Goal: Information Seeking & Learning: Learn about a topic

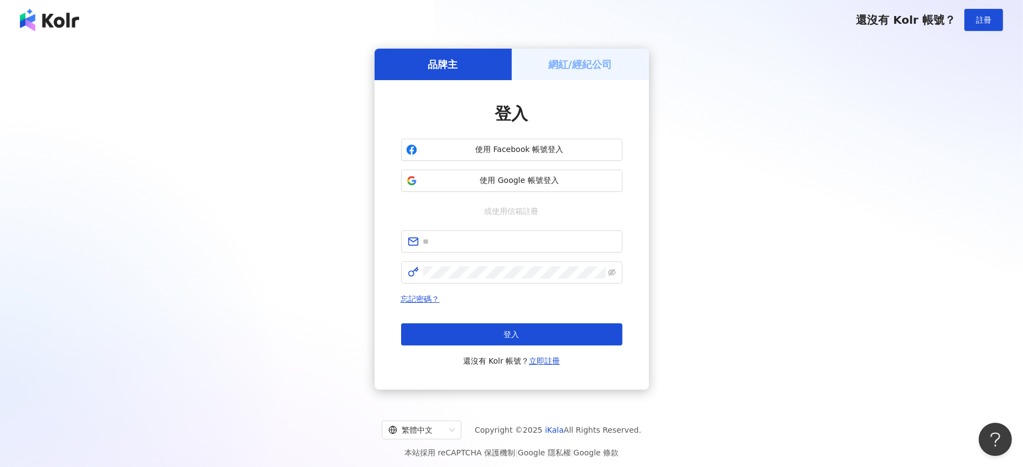
click at [251, 126] on div "品牌主 網紅/經紀公司 登入 使用 Facebook 帳號登入 使用 Google 帳號登入 或使用信箱註冊 忘記密碼？ 登入 還沒有 Kolr 帳號？ 立即…" at bounding box center [511, 219] width 996 height 341
click at [492, 181] on span "使用 Google 帳號登入" at bounding box center [520, 180] width 196 height 11
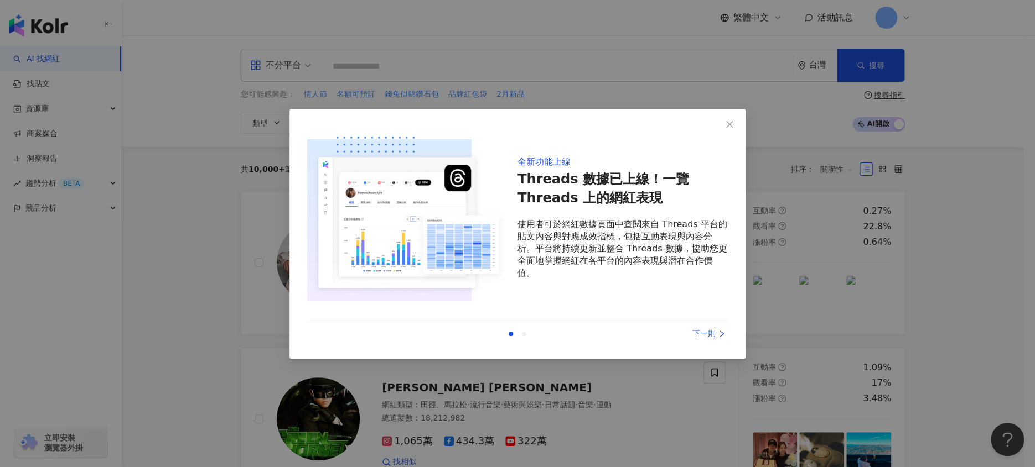
click at [740, 121] on div "全新功能上線 Threads 數據已上線！一覽 Threads 上的網紅表現 使用者可於網紅數據頁面中查閱來自 Threads 平台的貼文內容與對應成效指標，…" at bounding box center [517, 234] width 456 height 250
click at [733, 124] on icon "close" at bounding box center [729, 124] width 9 height 9
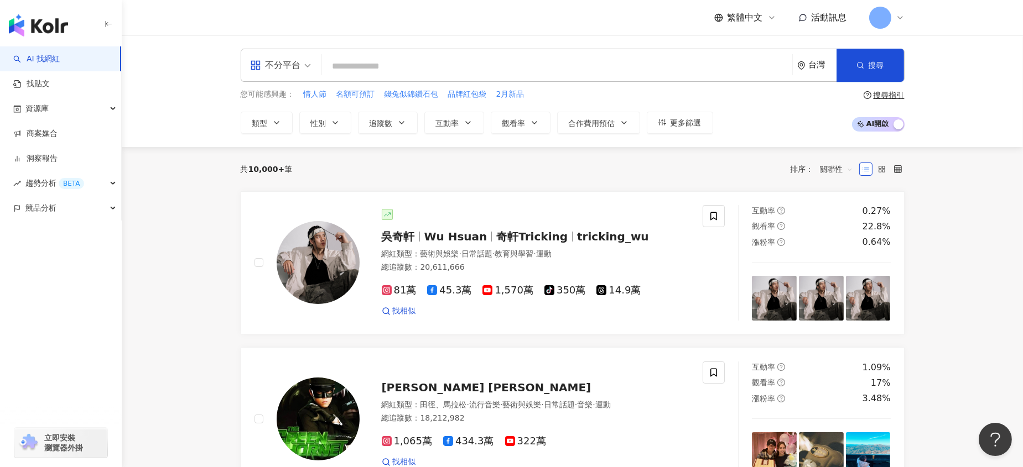
drag, startPoint x: 603, startPoint y: 15, endPoint x: 203, endPoint y: 91, distance: 407.2
click at [203, 91] on div "不分平台 台灣 搜尋 您可能感興趣： 情人節 名額可預訂 錢兔似錦鑽石包 品牌紅包袋 2月新品 類型 性別 追蹤數 互動率 觀看率 合作費用預估 更多篩選 搜…" at bounding box center [572, 91] width 901 height 112
click at [408, 70] on input "search" at bounding box center [556, 66] width 461 height 21
type input "*"
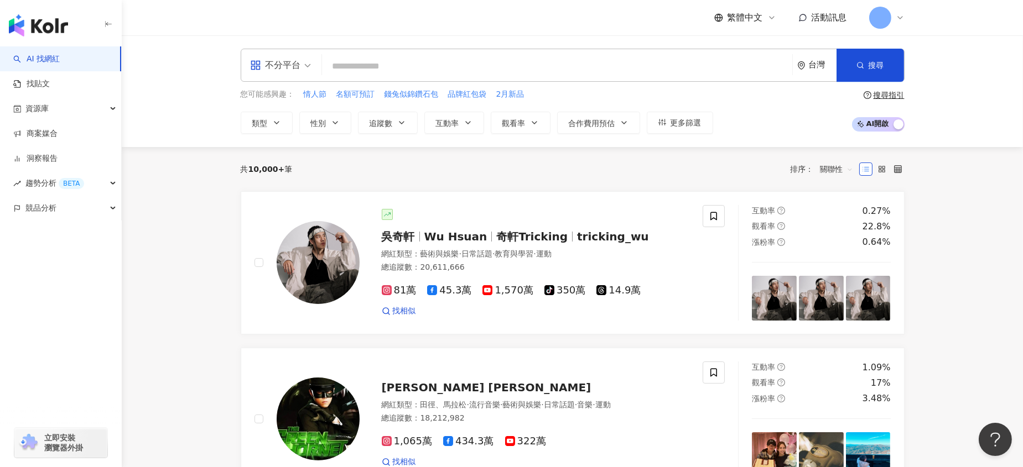
click at [375, 56] on input "search" at bounding box center [556, 66] width 461 height 21
paste input "****"
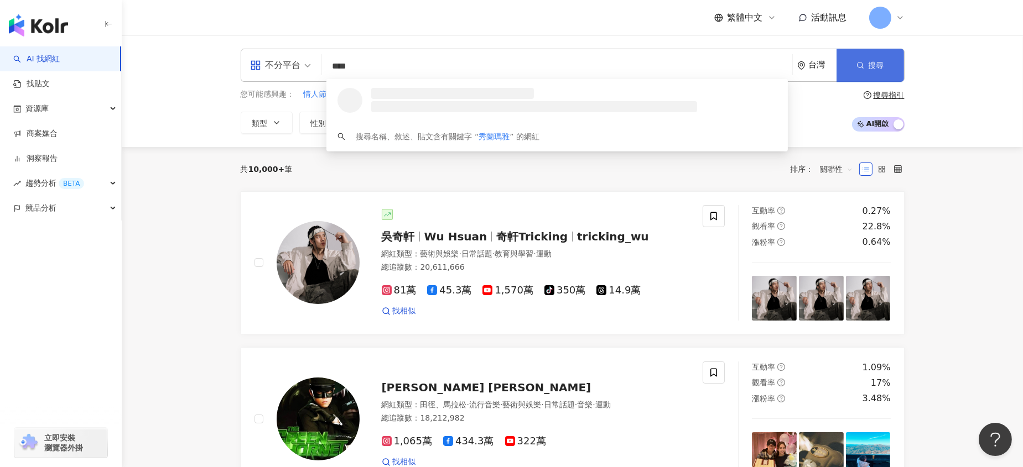
type input "****"
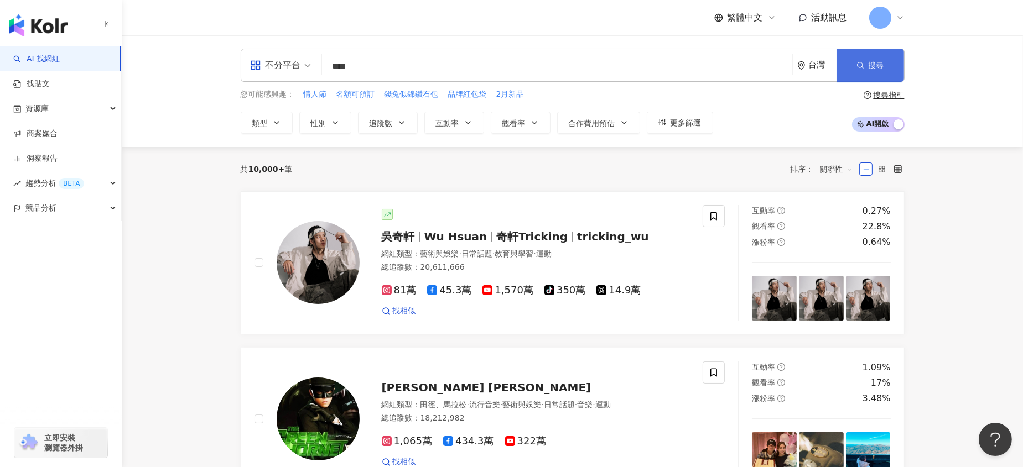
click at [886, 67] on button "搜尋" at bounding box center [869, 65] width 67 height 33
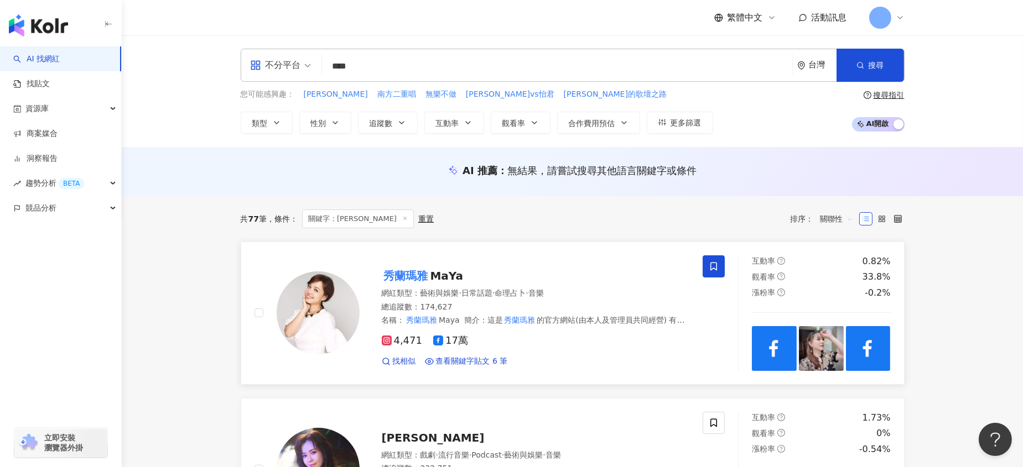
click at [658, 368] on div "秀蘭瑪雅 MaYa 網紅類型 ： 藝術與娛樂 · 日常話題 · 命理占卜 · 音樂 總追蹤數 ： 174,627 名稱 ： 秀蘭瑪雅 Maya 簡介 ： 這是…" at bounding box center [478, 314] width 449 height 116
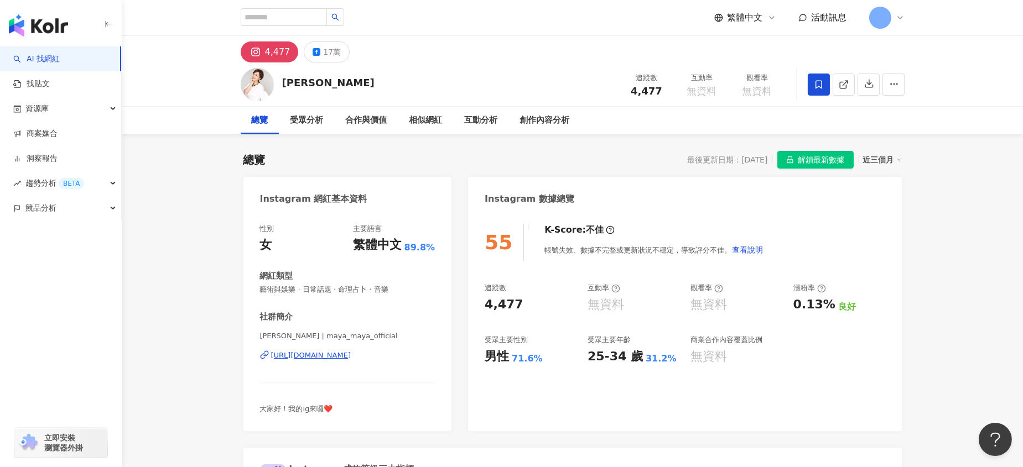
click at [42, 353] on div "AI 找網紅 找貼文 資源庫 商案媒合 洞察報告 趨勢分析 BETA 競品分析 立即安裝 瀏覽器外掛" at bounding box center [61, 256] width 122 height 421
drag, startPoint x: 287, startPoint y: 82, endPoint x: 334, endPoint y: 80, distance: 47.6
click at [334, 80] on div "[PERSON_NAME]" at bounding box center [328, 83] width 92 height 14
click at [326, 54] on div "17萬" at bounding box center [332, 51] width 18 height 15
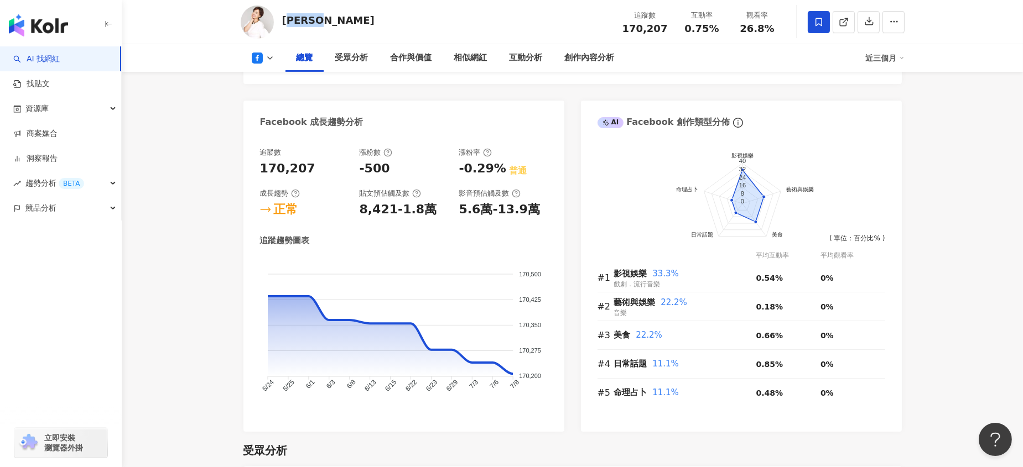
scroll to position [590, 0]
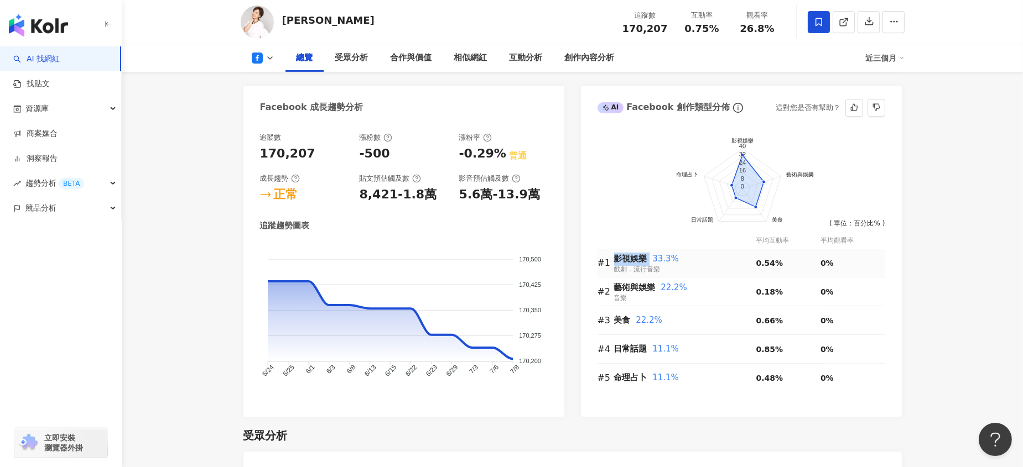
drag, startPoint x: 616, startPoint y: 259, endPoint x: 648, endPoint y: 259, distance: 32.1
click at [648, 259] on div "影視娛樂 33.3%" at bounding box center [685, 259] width 142 height 13
copy div "影視娛樂"
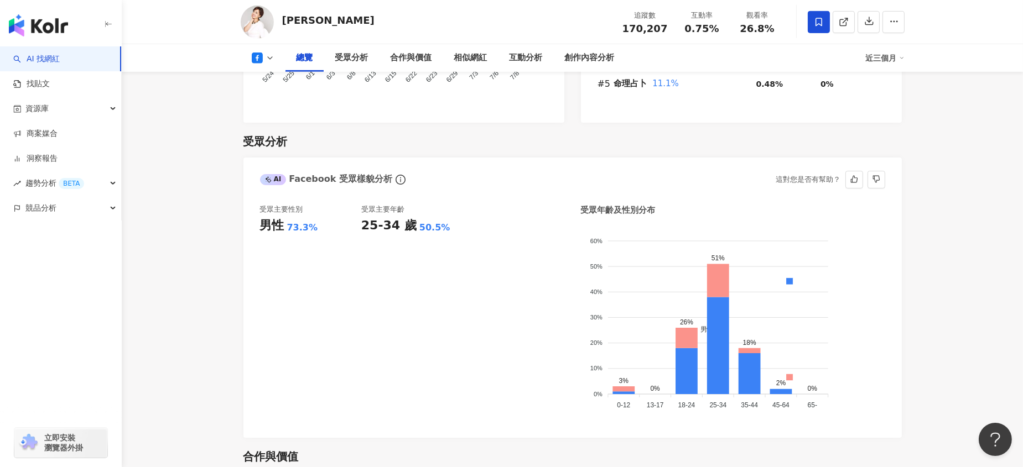
scroll to position [885, 0]
drag, startPoint x: 251, startPoint y: 228, endPoint x: 420, endPoint y: 228, distance: 168.7
click at [407, 226] on div "受眾主要性別 男性 73.3% 受眾主要年齡 25-34 歲 50.5% 受眾年齡及性別分布 男性 女性 60% 60% 50% 50% 40% 40% 30…" at bounding box center [572, 315] width 658 height 245
click at [461, 236] on div "受眾主要年齡 25-34 歲 50.5%" at bounding box center [411, 312] width 101 height 217
drag, startPoint x: 455, startPoint y: 226, endPoint x: 256, endPoint y: 221, distance: 199.2
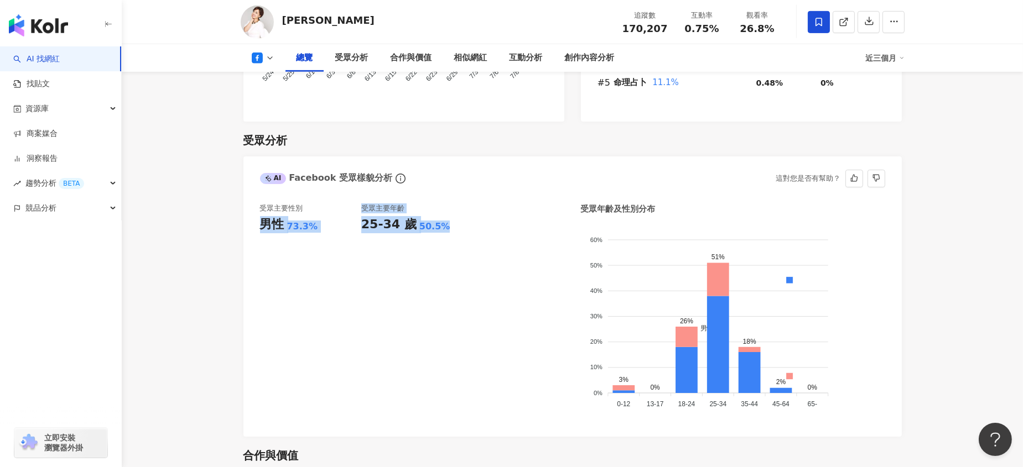
click at [256, 221] on div "受眾主要性別 男性 73.3% 受眾主要年齡 25-34 歲 50.5% 受眾年齡及性別分布 男性 女性 60% 60% 50% 50% 40% 40% 30…" at bounding box center [572, 315] width 658 height 245
copy div "男性 73.3% 受眾主要年齡 25-34 歲 50.5%"
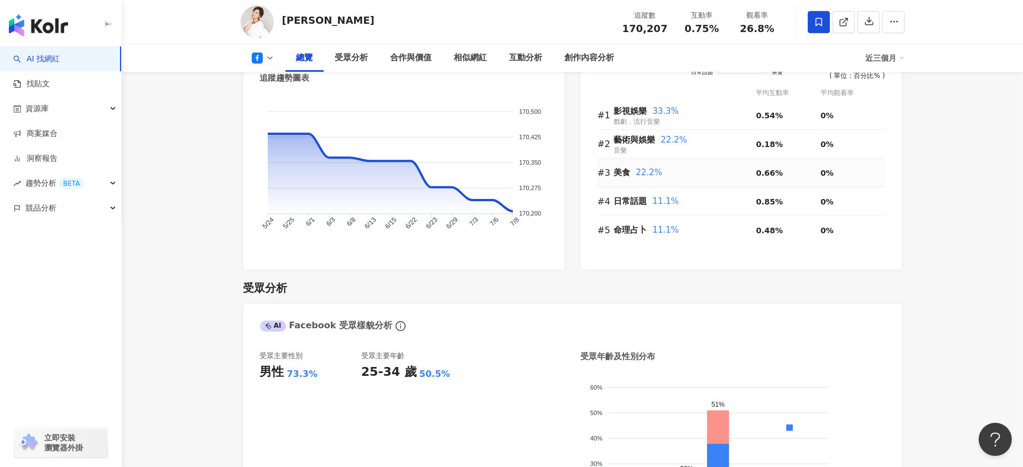
scroll to position [590, 0]
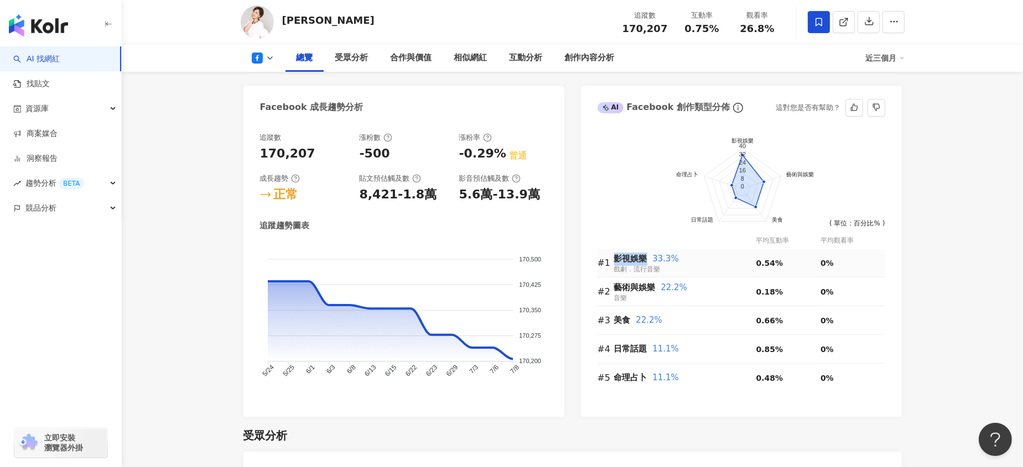
drag, startPoint x: 609, startPoint y: 259, endPoint x: 647, endPoint y: 257, distance: 38.2
click at [647, 257] on tr "#1 影視娛樂 33.3% 戲劇．流行音樂 0.54% 0%" at bounding box center [741, 263] width 288 height 29
copy tr "影視娛樂"
drag, startPoint x: 616, startPoint y: 319, endPoint x: 630, endPoint y: 319, distance: 13.3
click at [630, 319] on span "美食" at bounding box center [622, 320] width 17 height 10
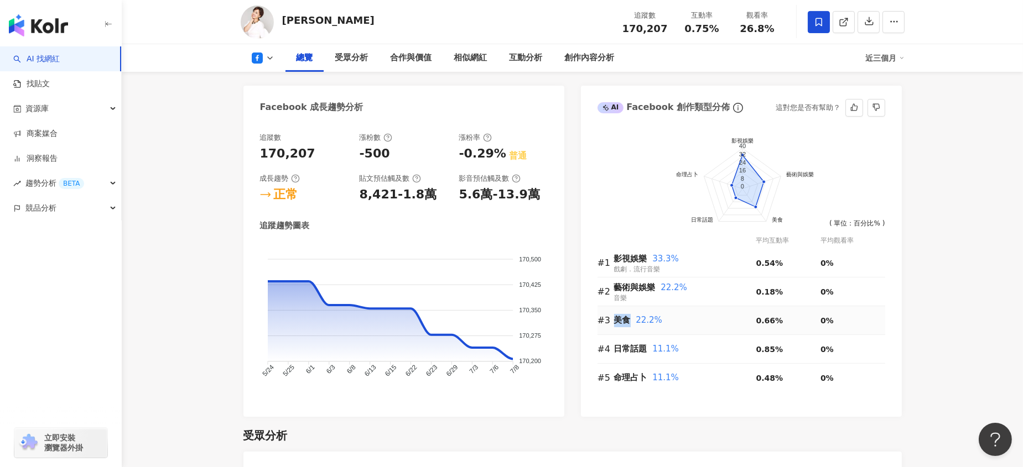
copy span "美食"
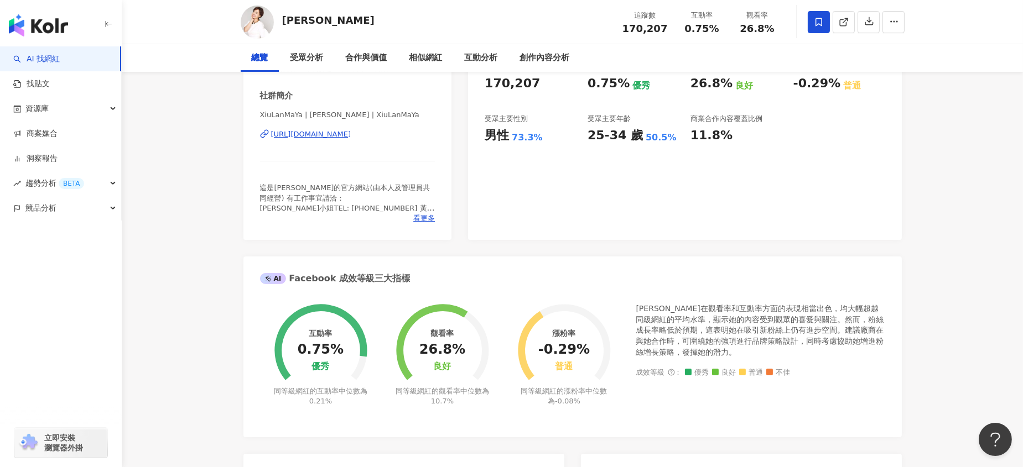
scroll to position [0, 0]
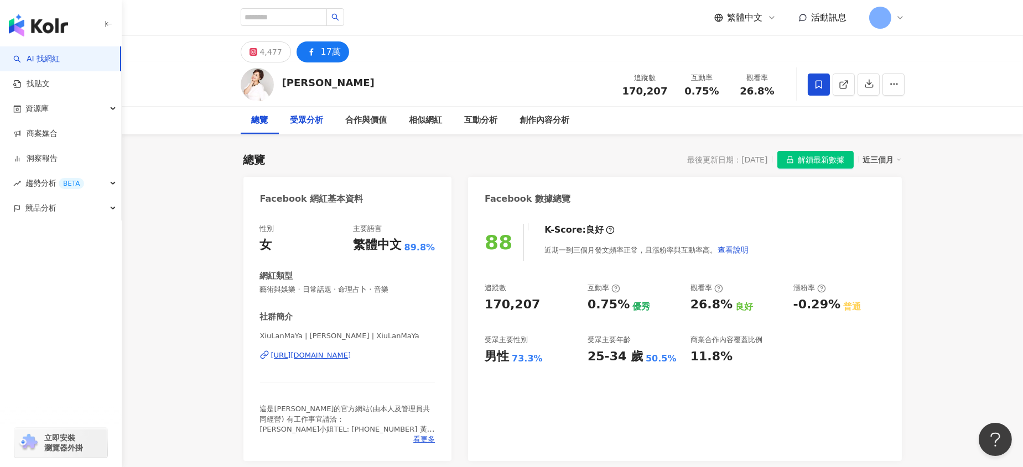
click at [315, 123] on div "受眾分析" at bounding box center [306, 120] width 33 height 13
click at [261, 10] on input "search" at bounding box center [284, 17] width 86 height 18
paste input "***"
type input "***"
click at [344, 19] on button "button" at bounding box center [335, 17] width 18 height 18
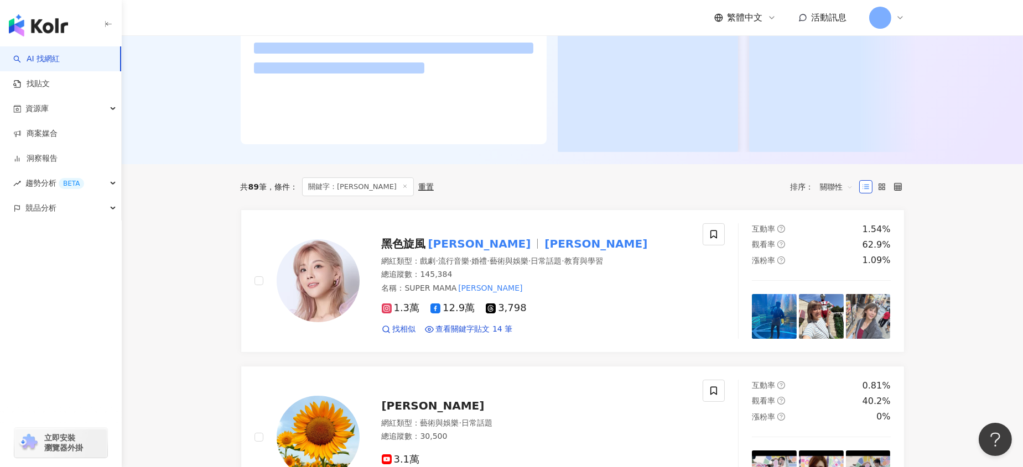
scroll to position [221, 0]
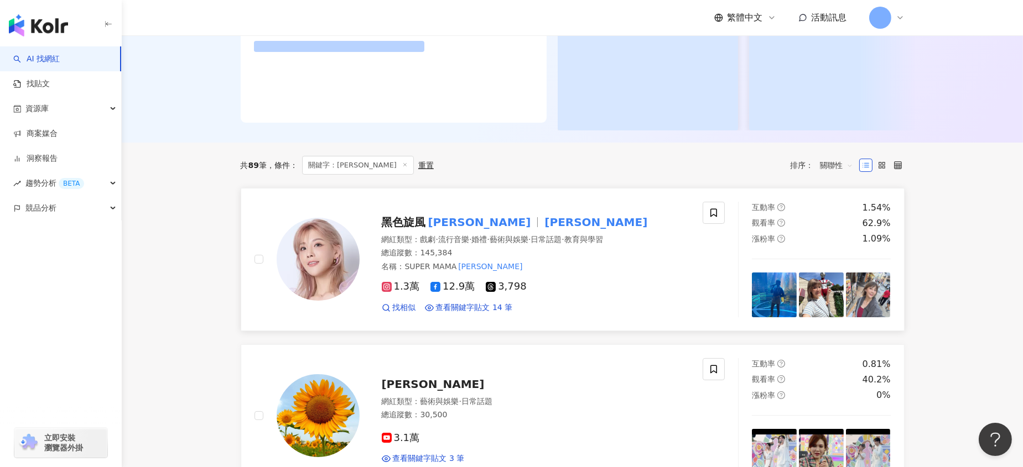
click at [321, 251] on img at bounding box center [318, 259] width 83 height 83
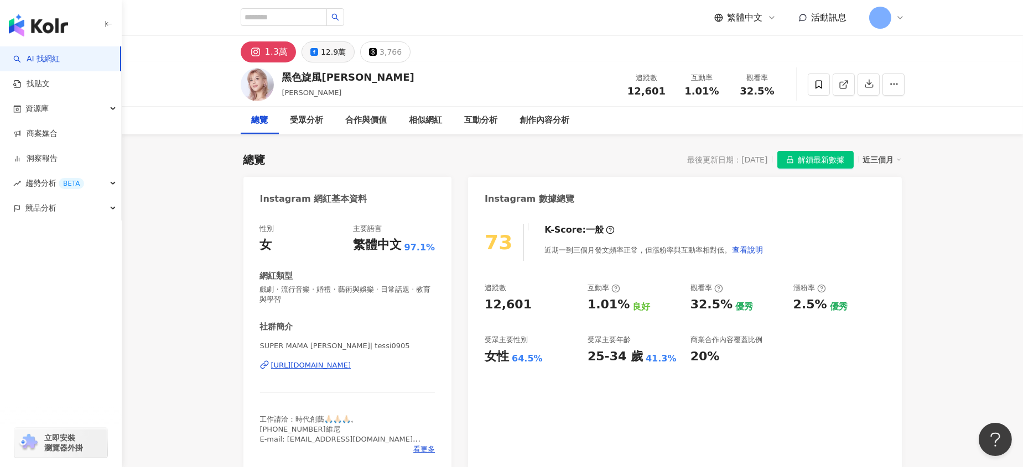
click at [336, 48] on div "12.9萬" at bounding box center [333, 51] width 25 height 15
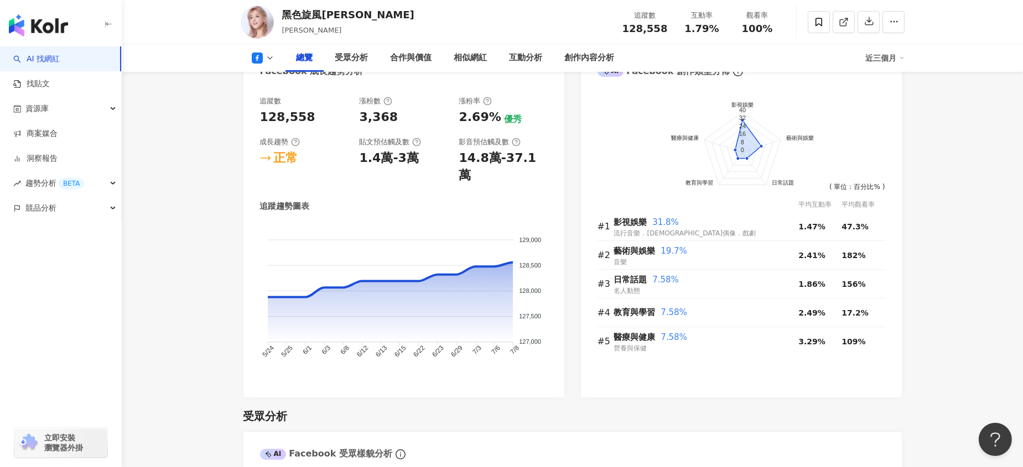
scroll to position [664, 0]
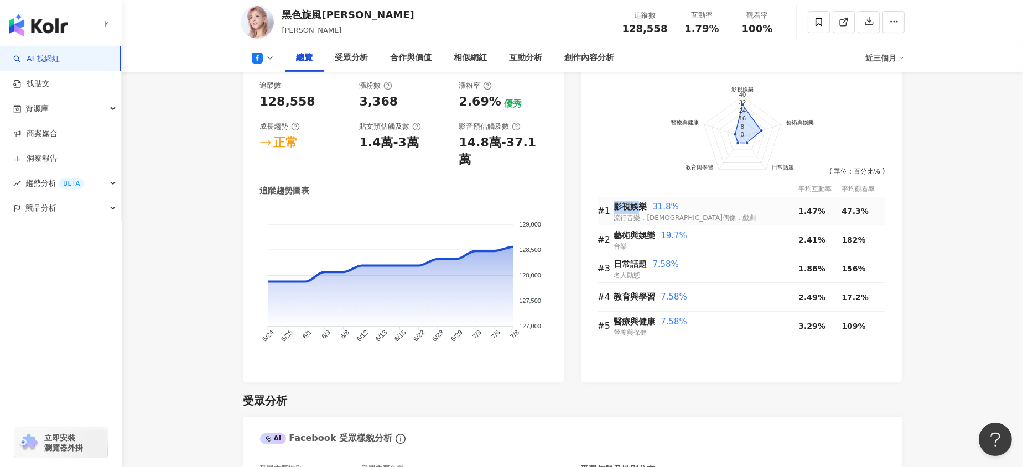
drag, startPoint x: 613, startPoint y: 206, endPoint x: 635, endPoint y: 205, distance: 21.6
click at [635, 205] on tr "#1 影視娛樂 31.8% 流行音樂．韓國偶像．戲劇 1.47% 47.3%" at bounding box center [741, 211] width 288 height 29
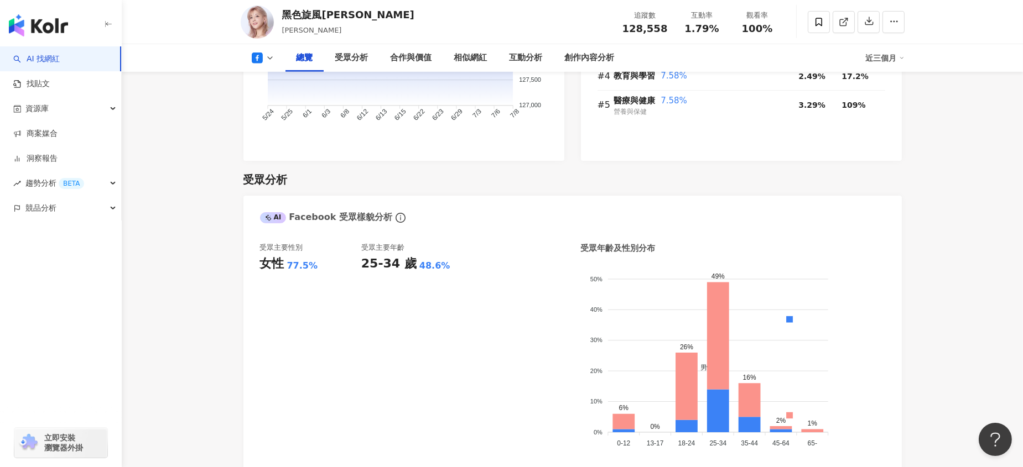
scroll to position [882, 0]
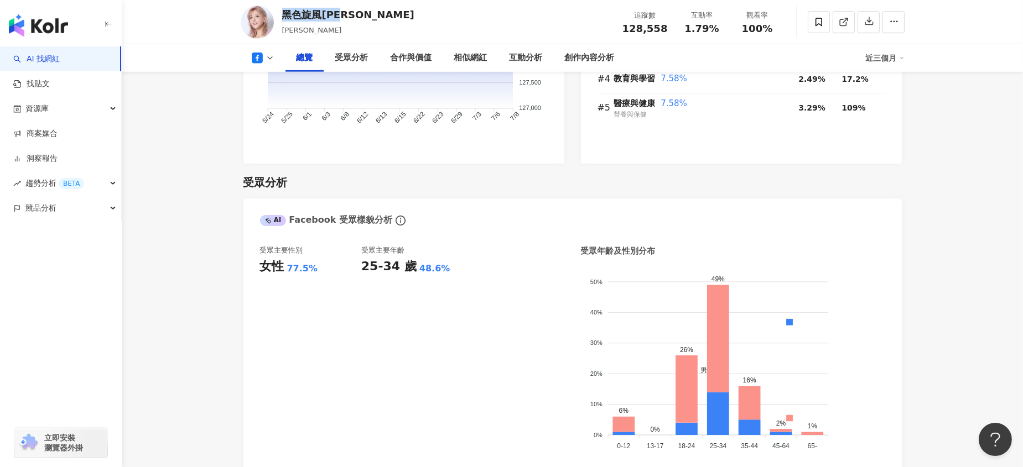
drag, startPoint x: 368, startPoint y: 14, endPoint x: 282, endPoint y: 13, distance: 86.3
click at [282, 13] on div "黑色旋風郭婷筠 郭婷筠 追蹤數 128,558 互動率 1.79% 觀看率 100%" at bounding box center [573, 22] width 708 height 44
copy div "黑色旋風[PERSON_NAME]"
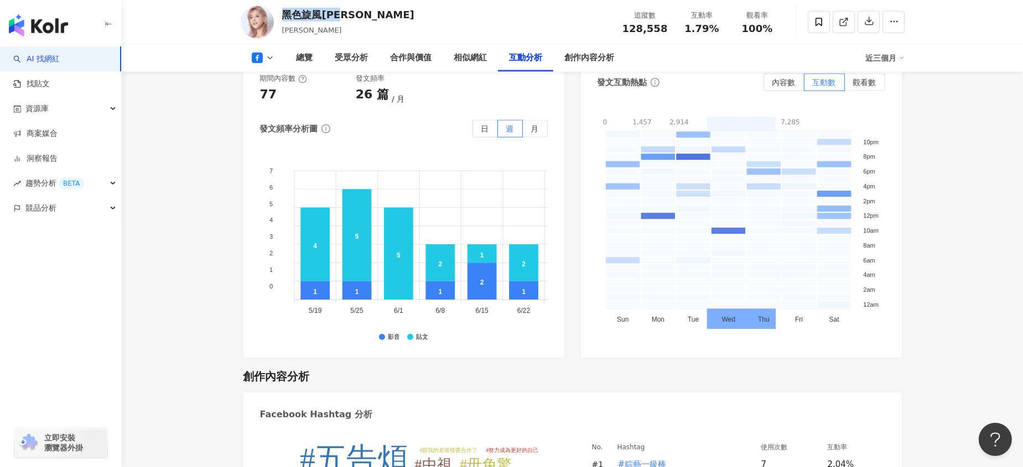
scroll to position [2726, 0]
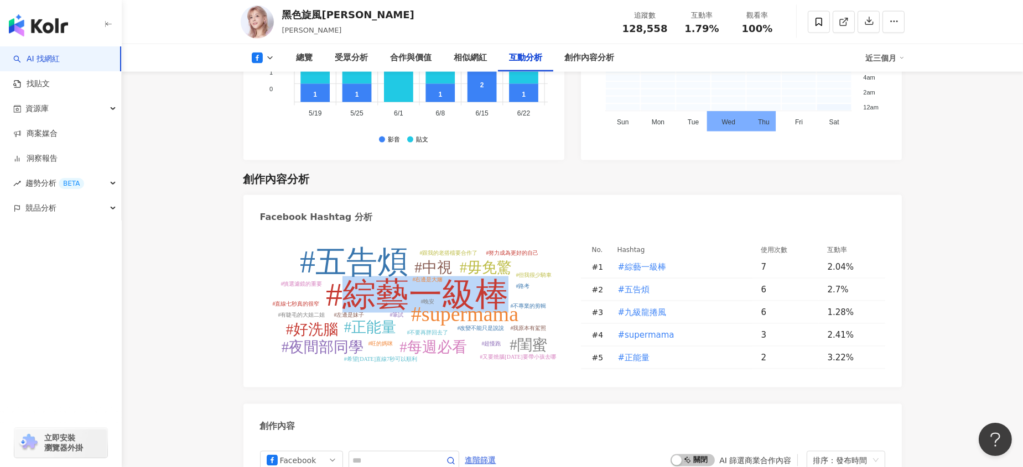
drag, startPoint x: 512, startPoint y: 276, endPoint x: 354, endPoint y: 277, distance: 158.2
click at [354, 277] on icon "#綜藝一級棒 #五告煩 #supermama #正能量 #中視 #毋免驚 #閨蜜 #每週必看 #夜間部同學 #好洗腦 #改變不能只是說說 #右邊是大嬸 #不要…" at bounding box center [412, 305] width 304 height 127
copy tspan "綜藝一級棒"
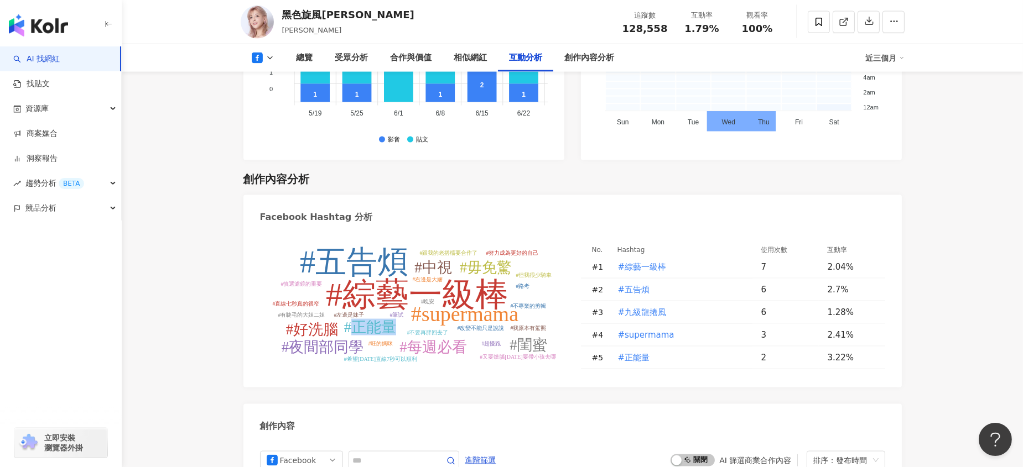
drag, startPoint x: 392, startPoint y: 312, endPoint x: 355, endPoint y: 318, distance: 37.5
click at [355, 318] on icon "#綜藝一級棒 #五告煩 #supermama #正能量 #中視 #毋免驚 #閨蜜 #每週必看 #夜間部同學 #好洗腦 #改變不能只是說說 #右邊是大嬸 #不要…" at bounding box center [412, 305] width 304 height 127
copy tspan "正能量"
drag, startPoint x: 679, startPoint y: 295, endPoint x: 604, endPoint y: 356, distance: 97.1
click at [604, 356] on div "#綜藝一級棒 #五告煩 #supermama #正能量 #中視 #毋免驚 #閨蜜 #每週必看 #夜間部同學 #好洗腦 #改變不能只是說說 #右邊是大嬸 #不要…" at bounding box center [572, 309] width 658 height 157
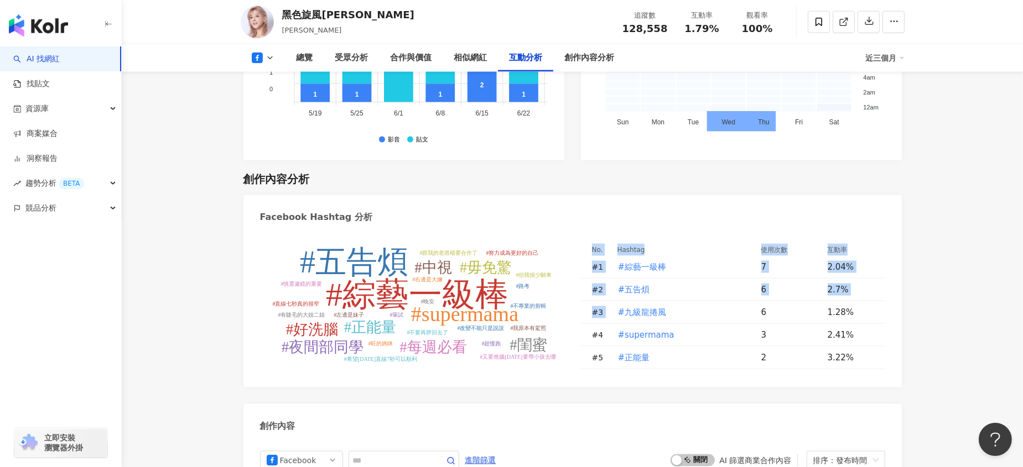
click at [604, 360] on div "#綜藝一級棒 #五告煩 #supermama #正能量 #中視 #毋免驚 #閨蜜 #每週必看 #夜間部同學 #好洗腦 #改變不能只是說說 #右邊是大嬸 #不要…" at bounding box center [572, 309] width 658 height 157
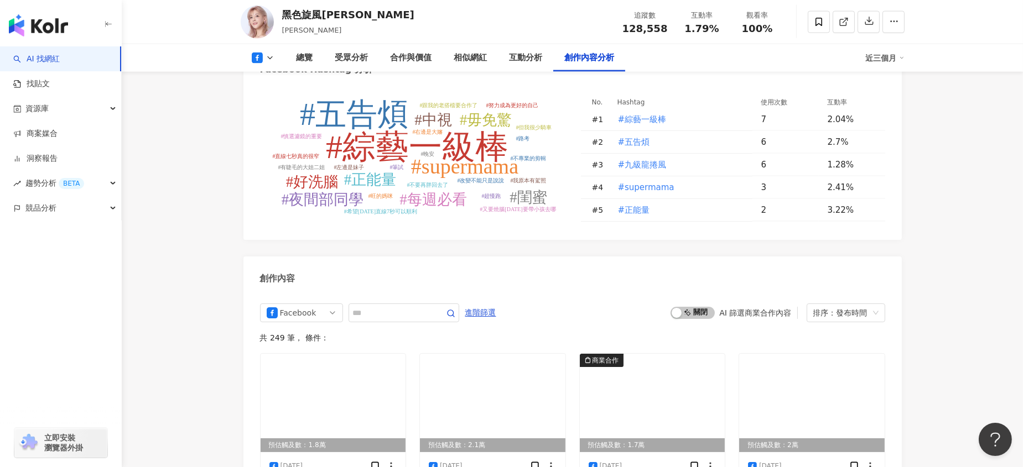
scroll to position [2800, 0]
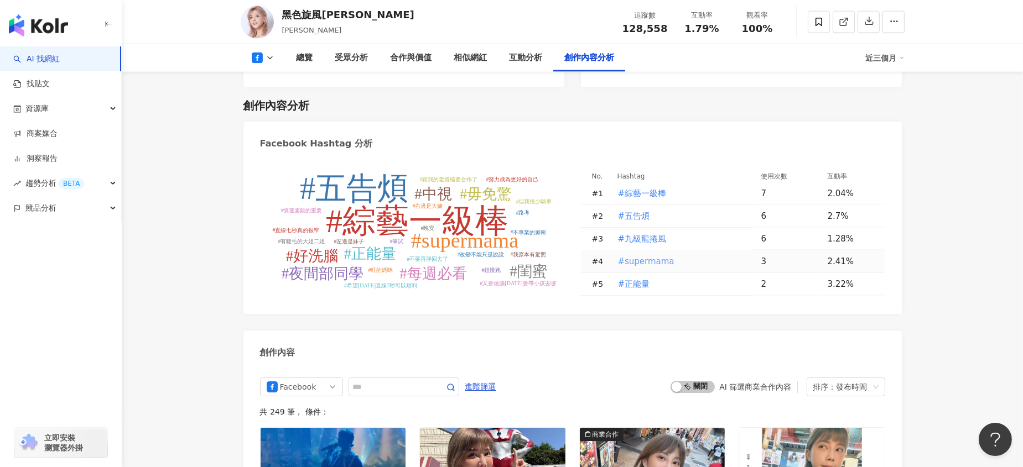
drag, startPoint x: 675, startPoint y: 240, endPoint x: 623, endPoint y: 246, distance: 51.8
click at [623, 251] on td "#supermama" at bounding box center [681, 262] width 144 height 23
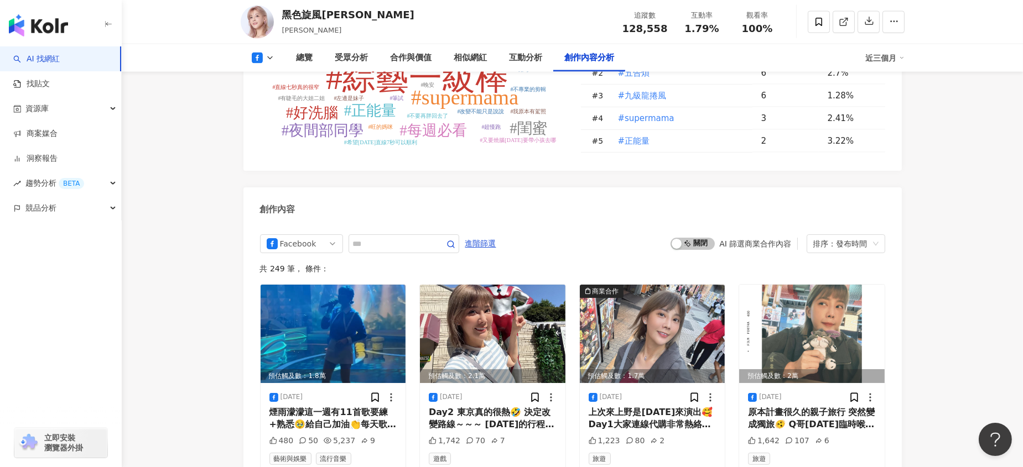
scroll to position [2874, 0]
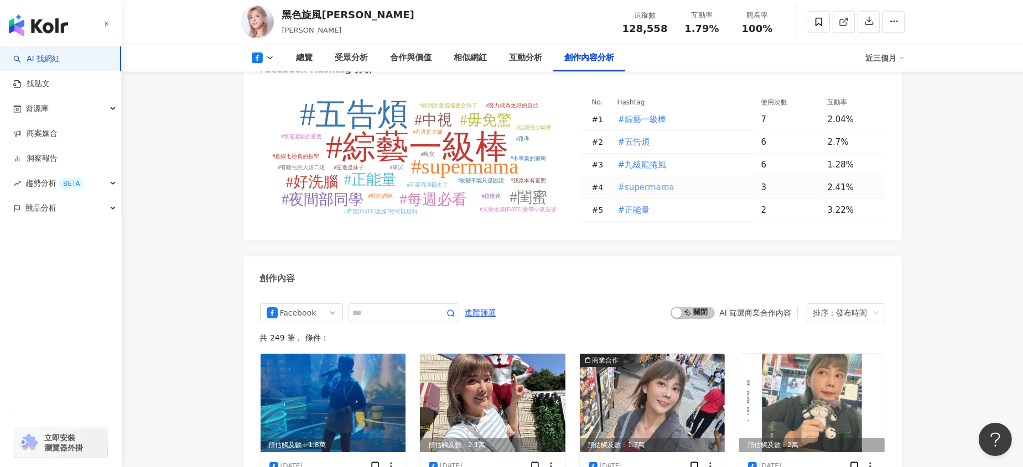
click at [652, 181] on span "#supermama" at bounding box center [646, 187] width 56 height 12
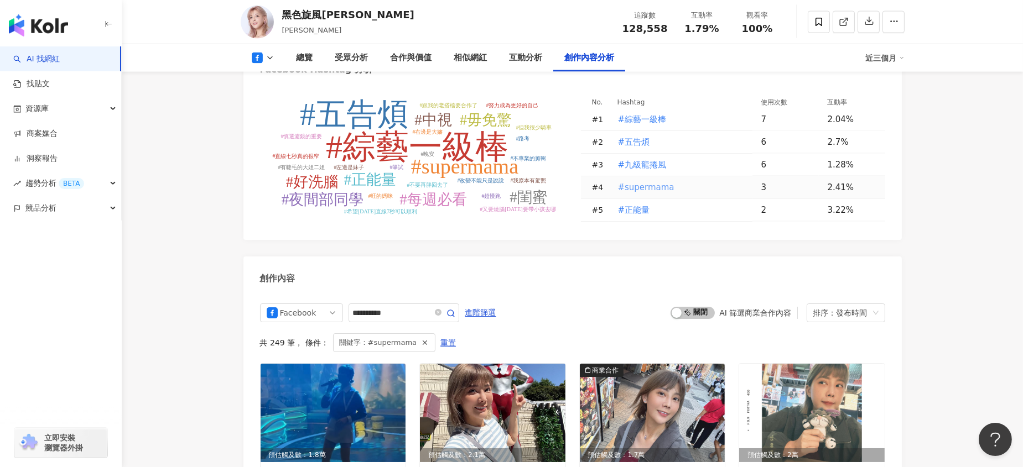
type input "**********"
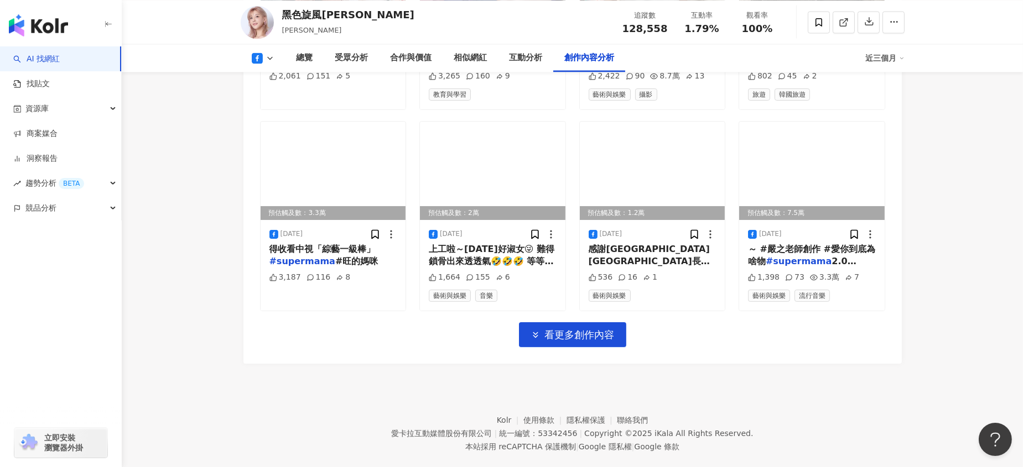
scroll to position [3003, 0]
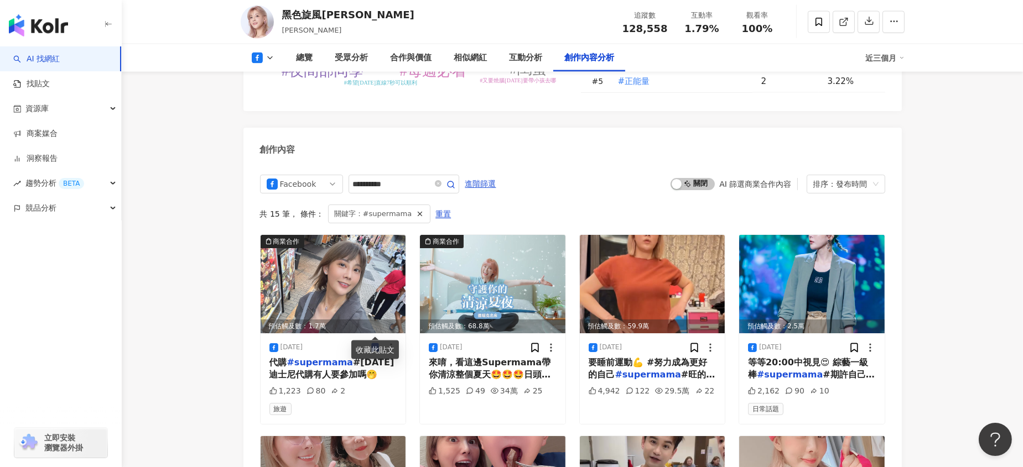
click at [264, 23] on img at bounding box center [257, 22] width 33 height 33
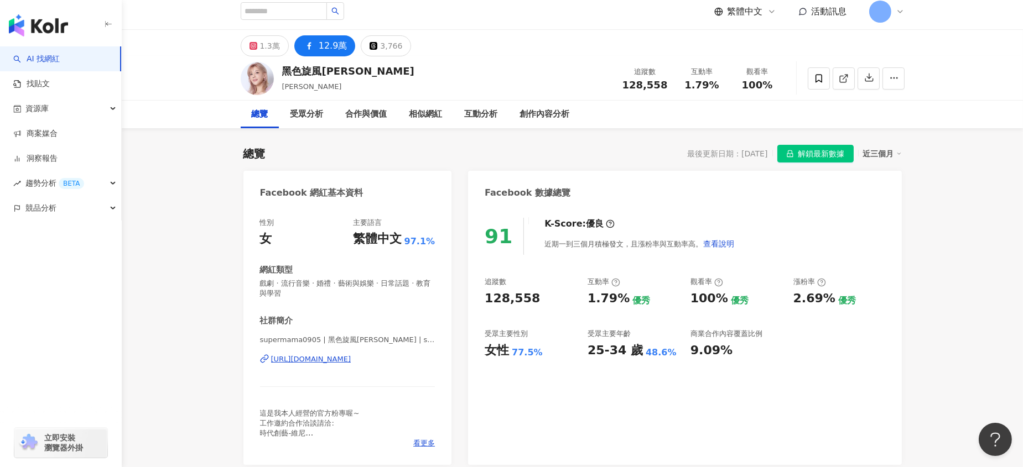
scroll to position [0, 0]
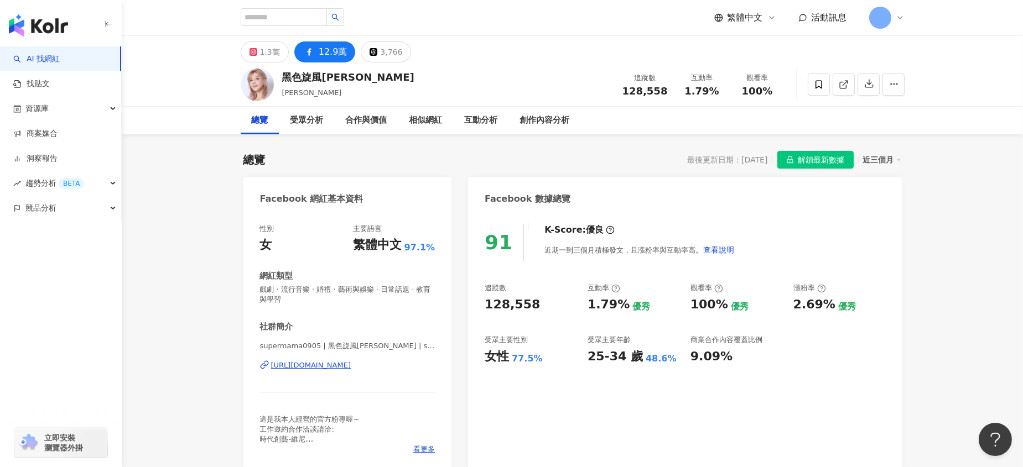
click at [283, 25] on span at bounding box center [292, 17] width 103 height 18
click at [287, 20] on input "search" at bounding box center [284, 17] width 86 height 18
paste input "***"
type input "***"
click at [344, 18] on button "button" at bounding box center [335, 17] width 18 height 18
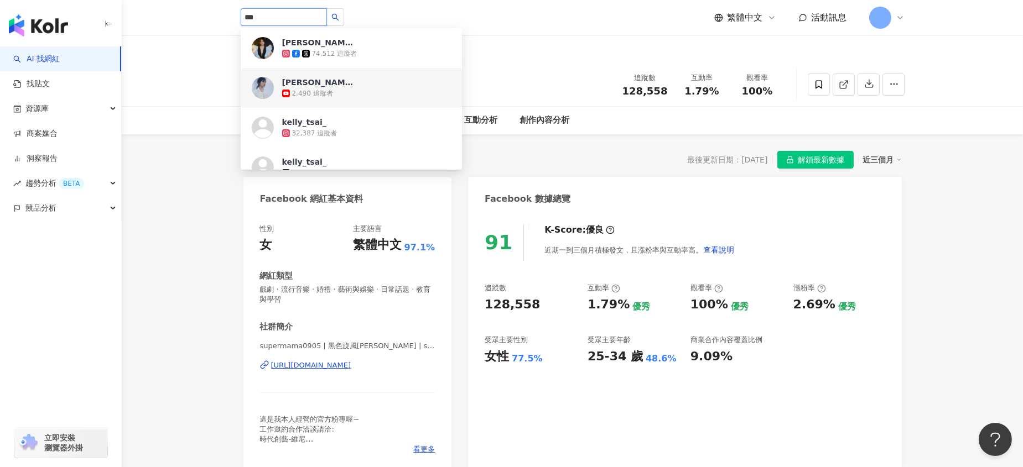
click at [386, 87] on div "蔡家蓁 Kelly Tsai 2,490 追蹤者" at bounding box center [366, 88] width 169 height 22
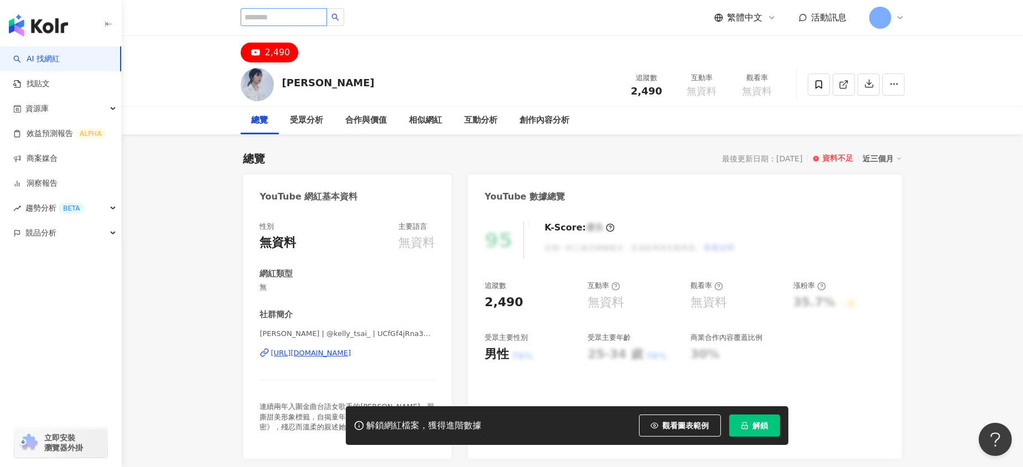
click at [292, 15] on input "search" at bounding box center [284, 17] width 86 height 18
paste input "***"
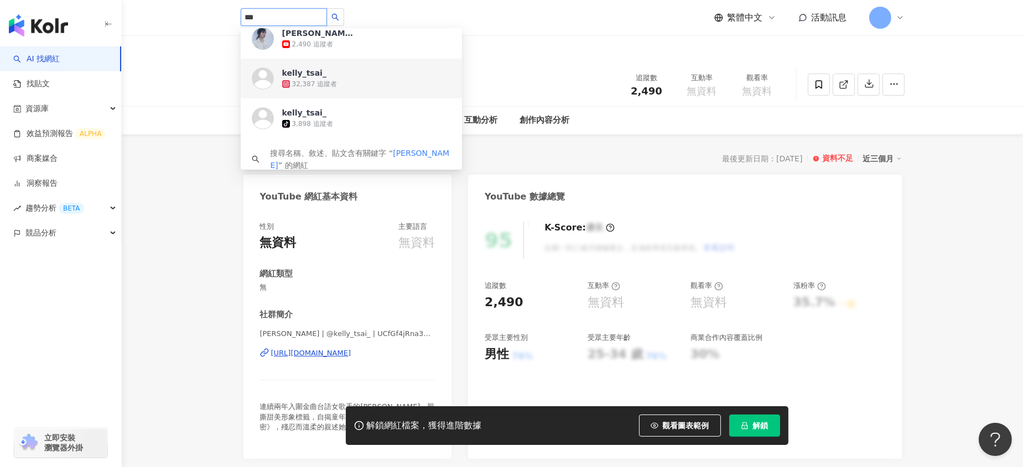
scroll to position [60, 0]
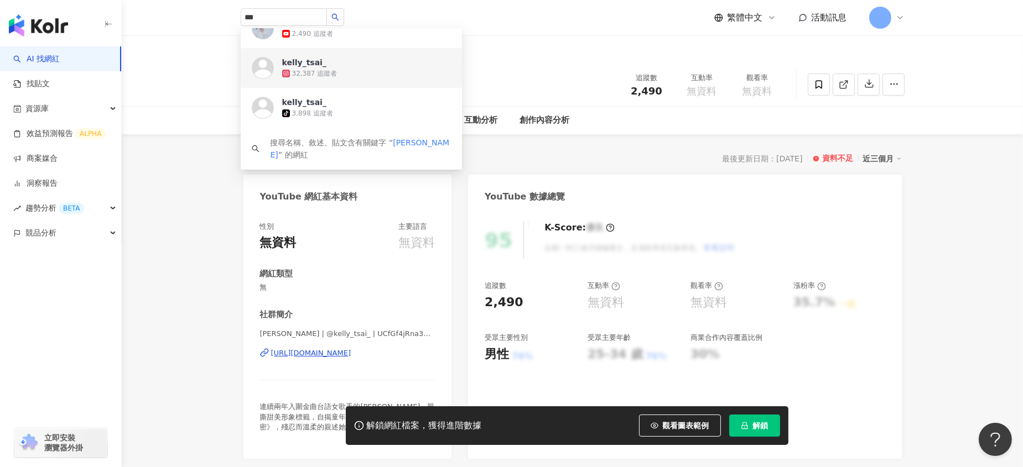
click at [545, 40] on div "2,490" at bounding box center [573, 49] width 708 height 27
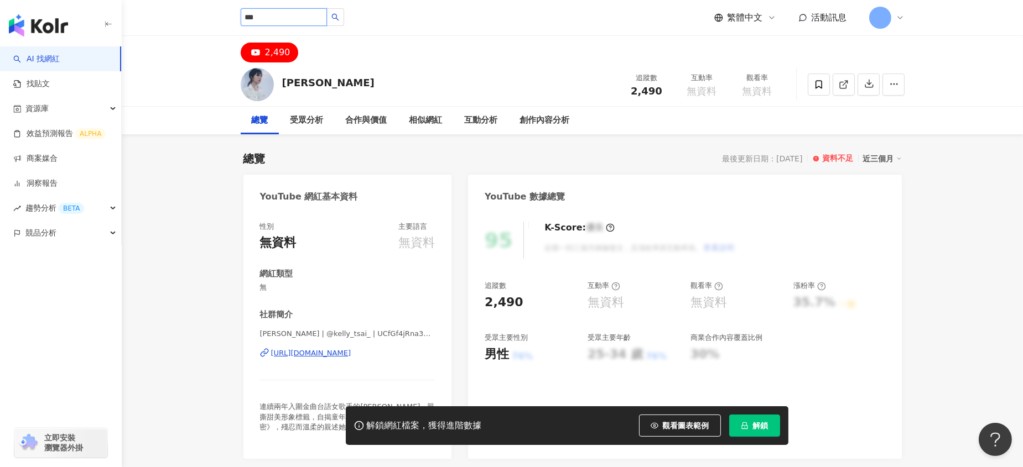
click at [324, 17] on input "***" at bounding box center [284, 17] width 86 height 18
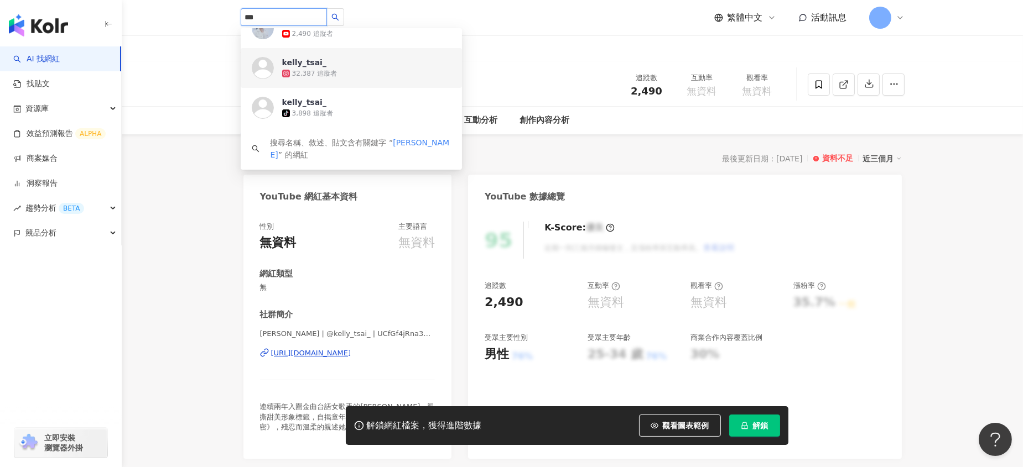
paste input "**********"
type input "**********"
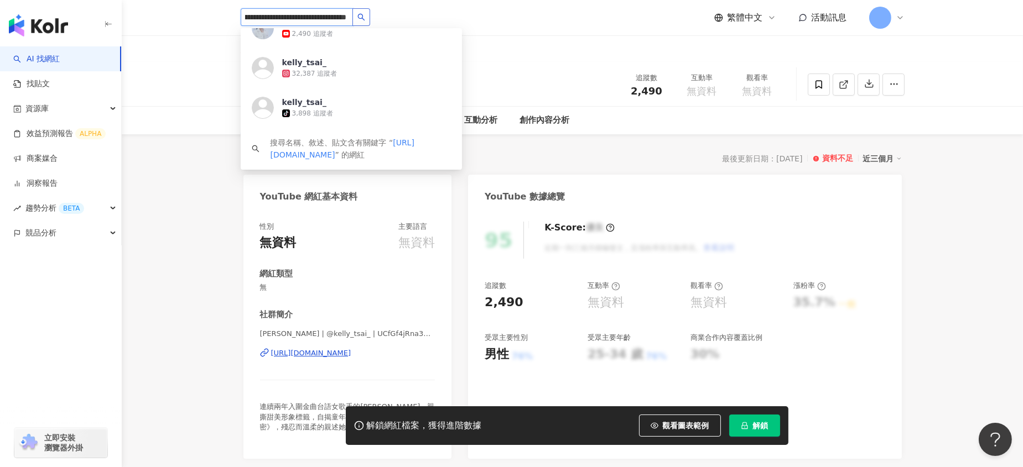
scroll to position [0, 0]
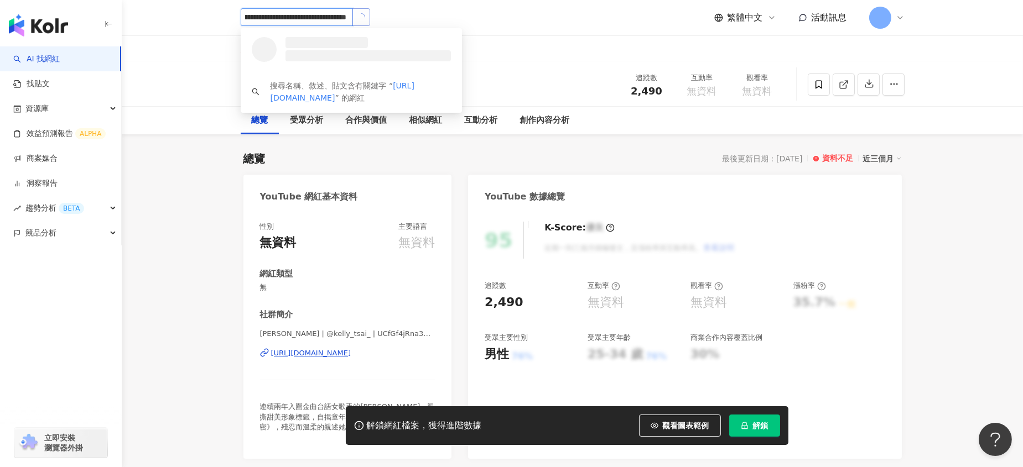
click at [357, 16] on icon "loading" at bounding box center [361, 17] width 11 height 11
click at [380, 53] on div "74,512 追蹤者" at bounding box center [345, 53] width 126 height 11
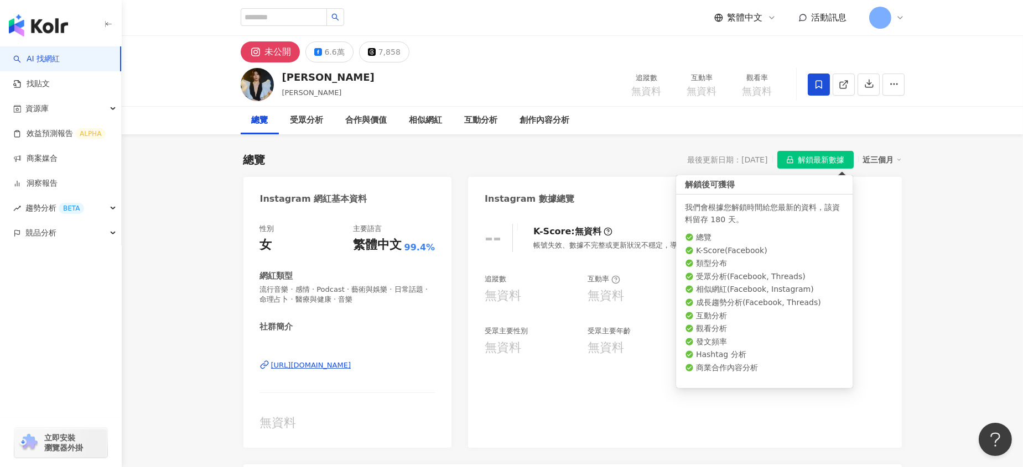
click at [840, 158] on span "解鎖最新數據" at bounding box center [821, 161] width 46 height 18
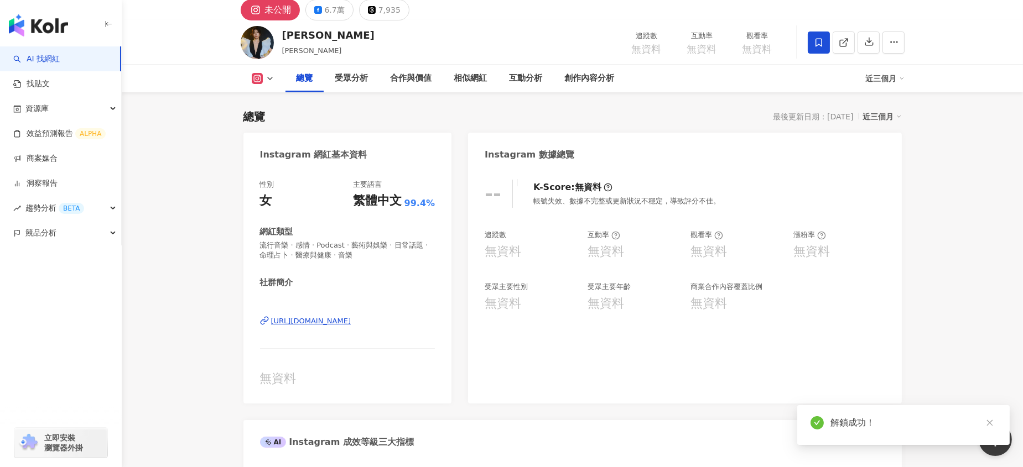
scroll to position [74, 0]
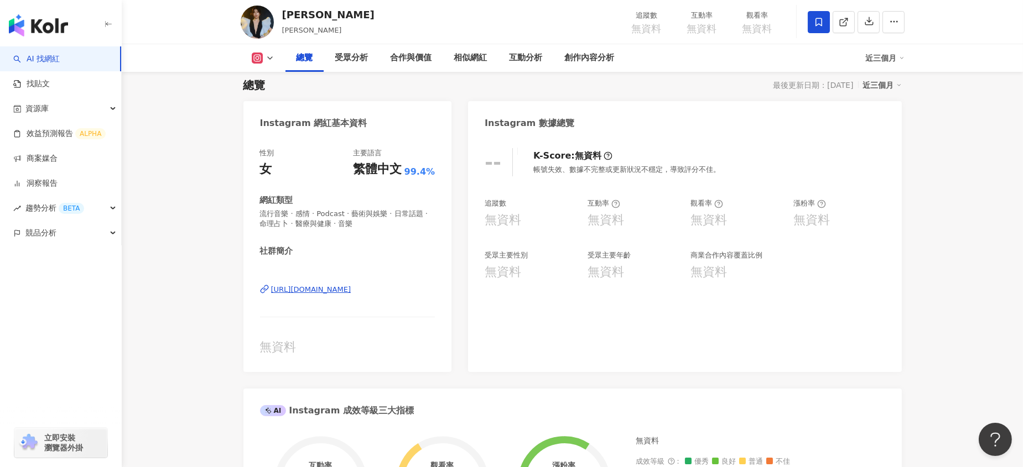
click at [607, 221] on div "無資料" at bounding box center [606, 220] width 37 height 17
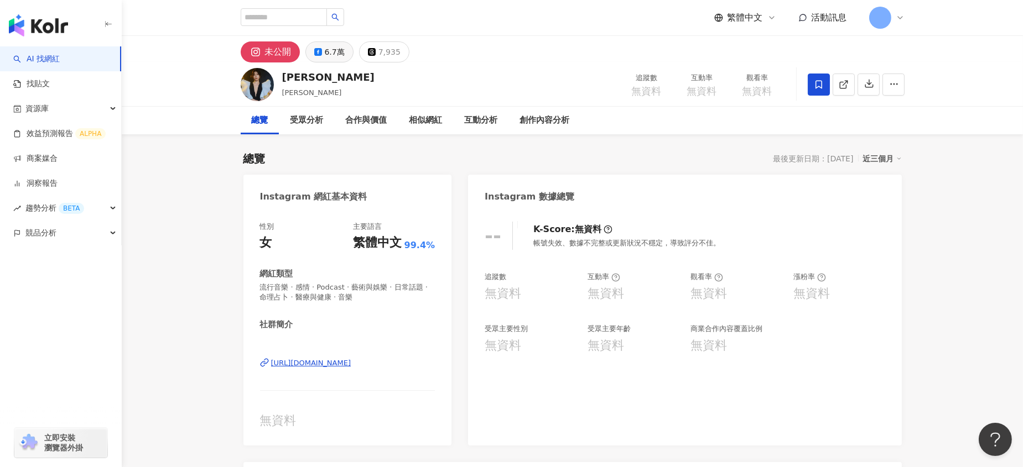
click at [329, 52] on div "6.7萬" at bounding box center [335, 51] width 20 height 15
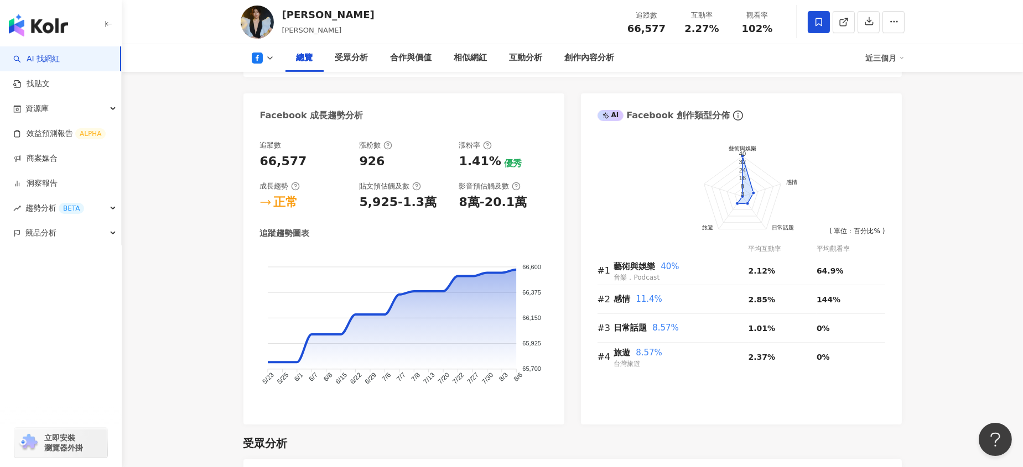
scroll to position [664, 0]
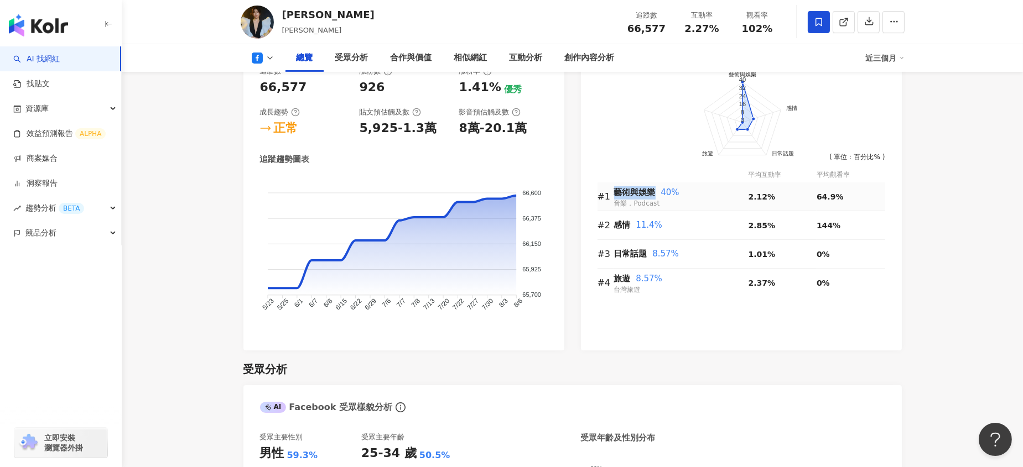
drag, startPoint x: 617, startPoint y: 191, endPoint x: 651, endPoint y: 191, distance: 33.7
click at [651, 191] on span "藝術與娛樂" at bounding box center [634, 193] width 41 height 10
drag, startPoint x: 662, startPoint y: 206, endPoint x: 616, endPoint y: 204, distance: 45.4
click at [616, 204] on div "藝術與娛樂 40% 音樂．Podcast" at bounding box center [681, 196] width 134 height 23
copy span "音樂．Podcast"
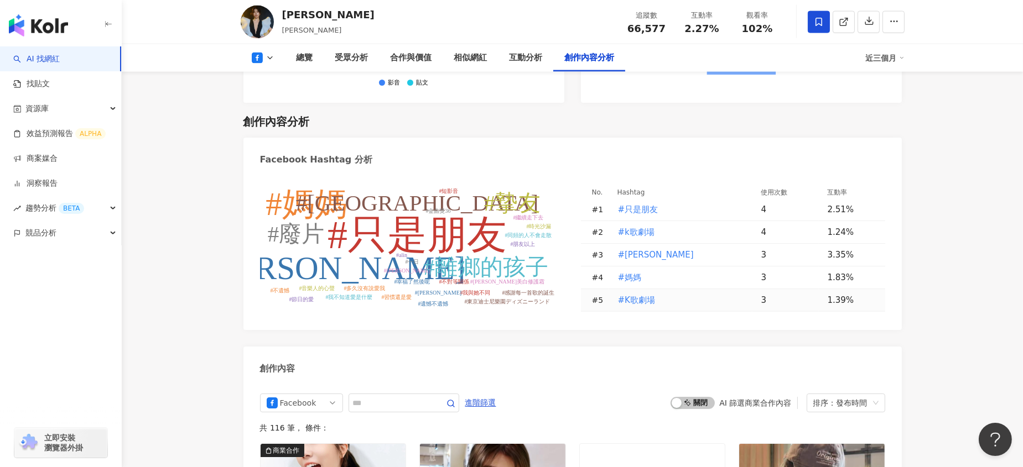
scroll to position [2729, 0]
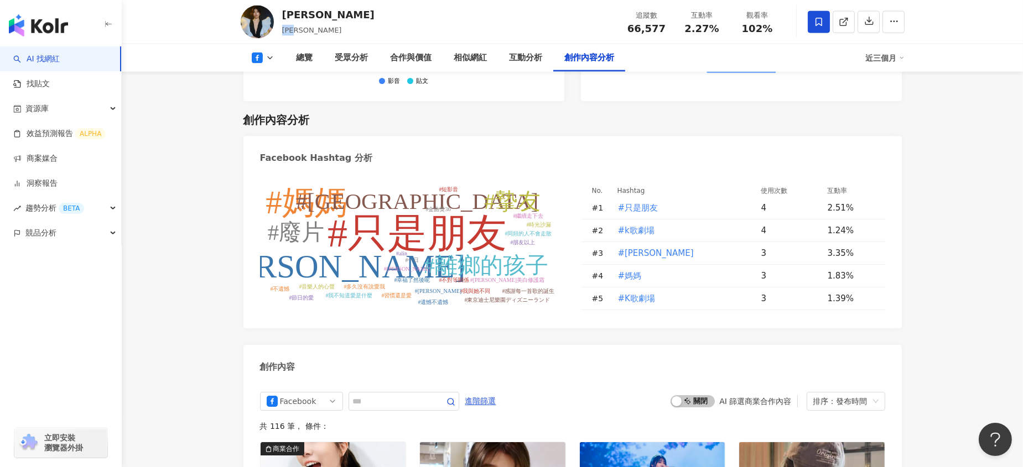
drag, startPoint x: 311, startPoint y: 30, endPoint x: 283, endPoint y: 32, distance: 28.3
click at [283, 32] on div "蔡家蓁" at bounding box center [328, 30] width 92 height 11
copy span "蔡家蓁"
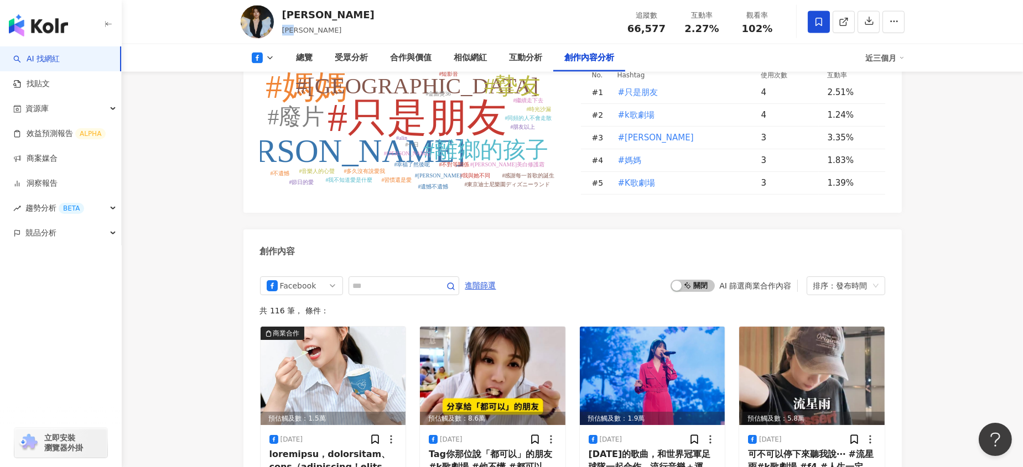
scroll to position [2877, 0]
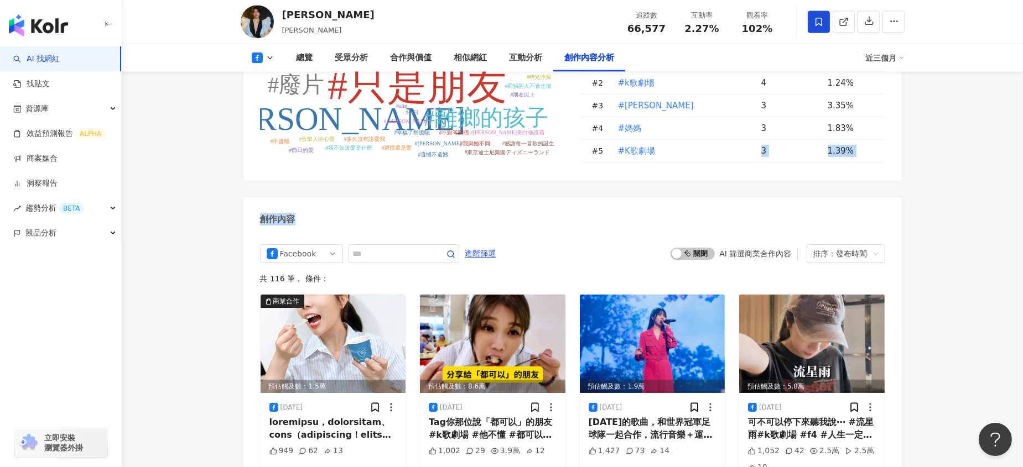
drag, startPoint x: 666, startPoint y: 142, endPoint x: 584, endPoint y: 213, distance: 108.2
click at [584, 213] on div "Facebook Hashtag 分析 #只是朋友 #郭忠祐 #媽媽 #離鄉的孩子 #東京ドーム #摯友 #廢片 #安美諾美白修護霜 #alin #不對等關係…" at bounding box center [572, 472] width 658 height 969
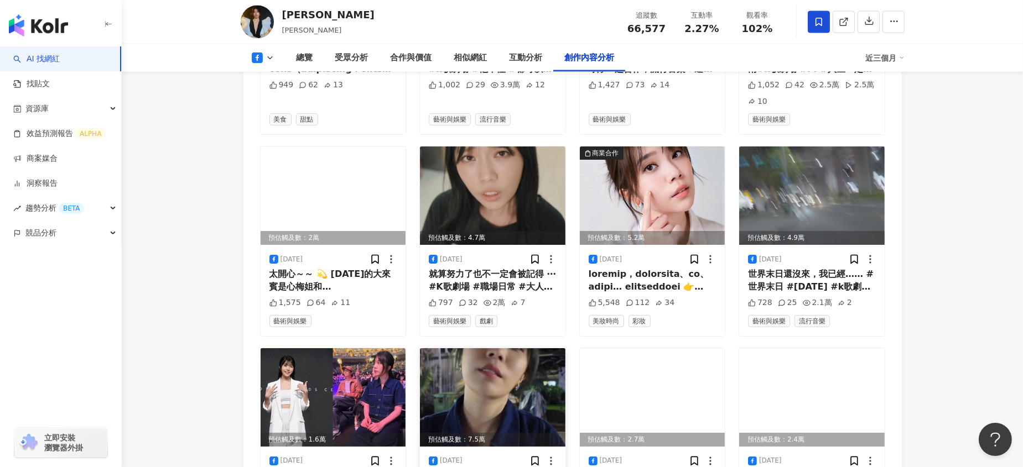
scroll to position [3245, 0]
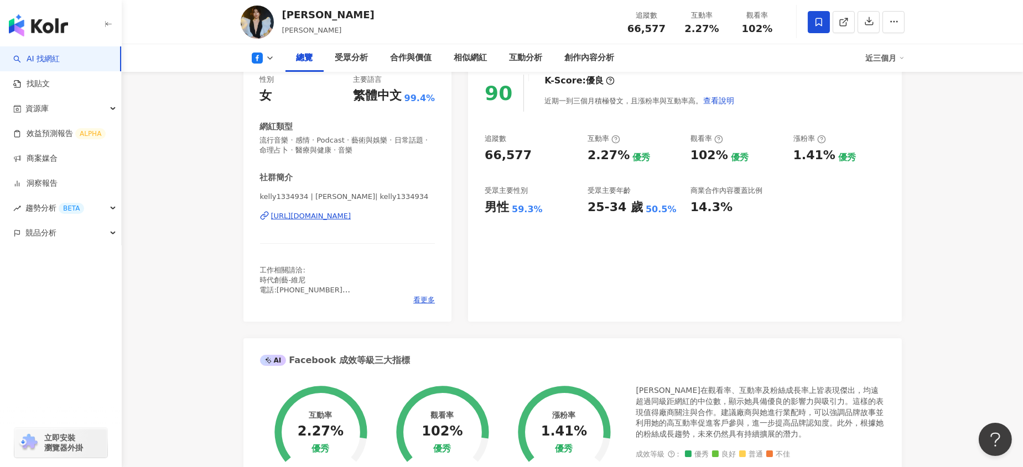
scroll to position [0, 0]
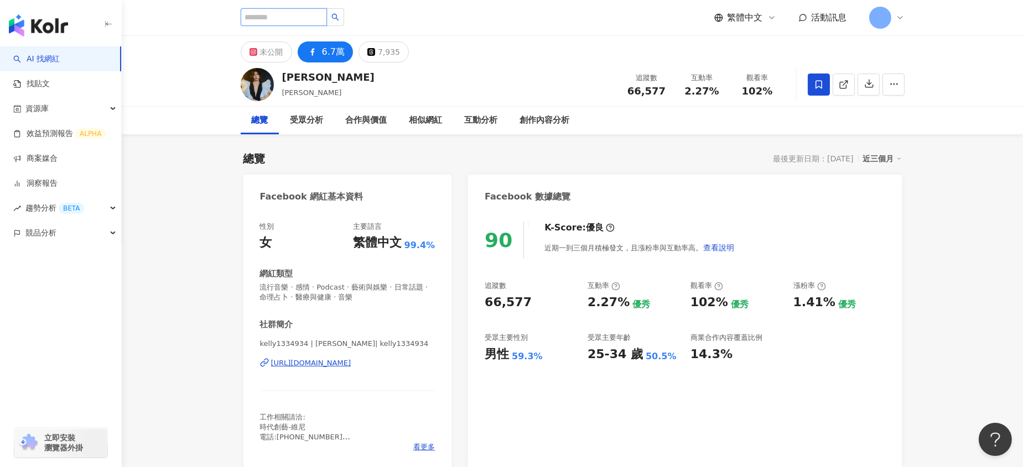
click at [295, 17] on input "search" at bounding box center [284, 17] width 86 height 18
paste input "***"
type input "***"
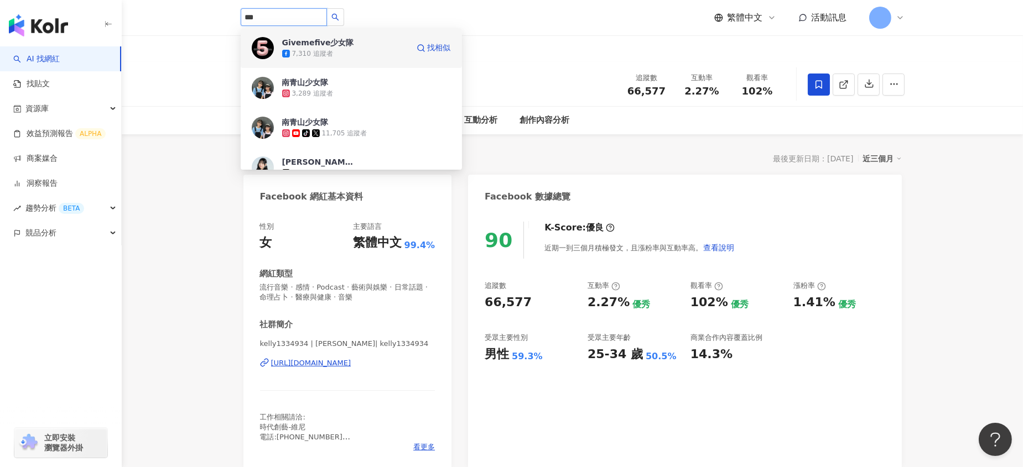
click at [355, 62] on div "Givemefive少女隊 7,310 追蹤者 找相似" at bounding box center [351, 48] width 221 height 40
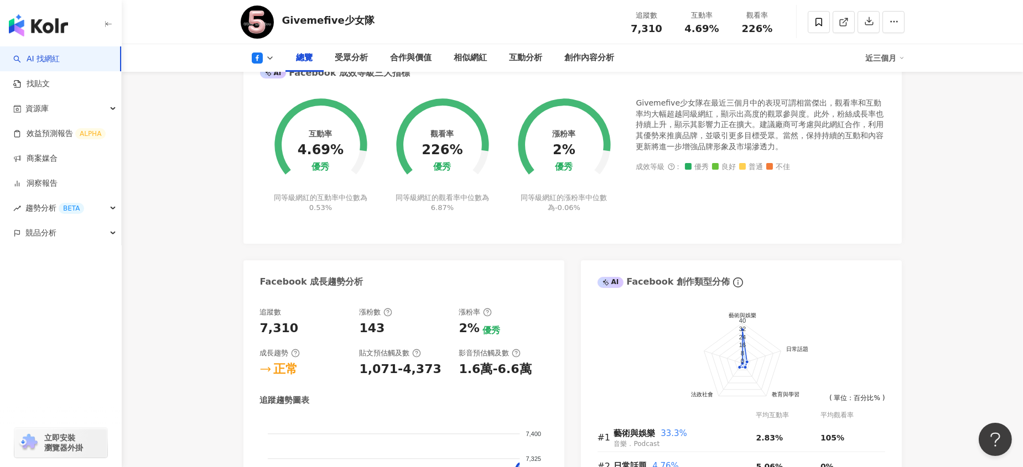
scroll to position [565, 0]
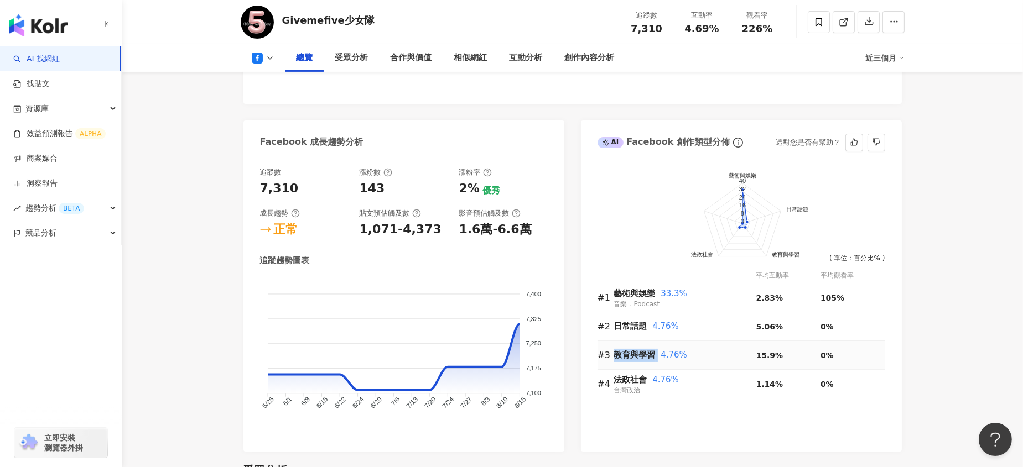
drag, startPoint x: 617, startPoint y: 355, endPoint x: 657, endPoint y: 351, distance: 40.0
click at [657, 351] on div "教育與學習 4.76%" at bounding box center [685, 355] width 142 height 13
copy div "教育與學習"
drag, startPoint x: 617, startPoint y: 378, endPoint x: 643, endPoint y: 376, distance: 26.1
click at [643, 376] on span "法政社會" at bounding box center [630, 380] width 33 height 10
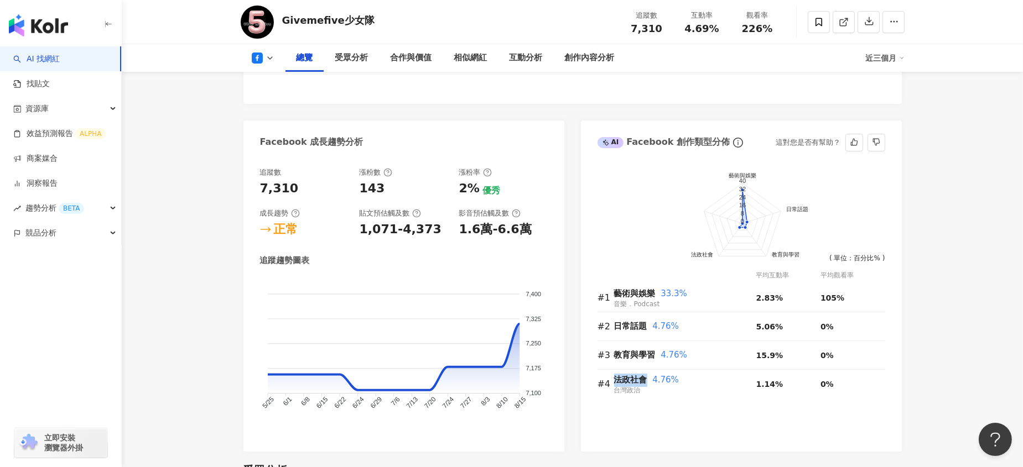
copy span "法政社會"
drag, startPoint x: 614, startPoint y: 323, endPoint x: 647, endPoint y: 322, distance: 33.2
click at [647, 322] on div "日常話題 4.76%" at bounding box center [685, 326] width 142 height 13
copy span "日常話題"
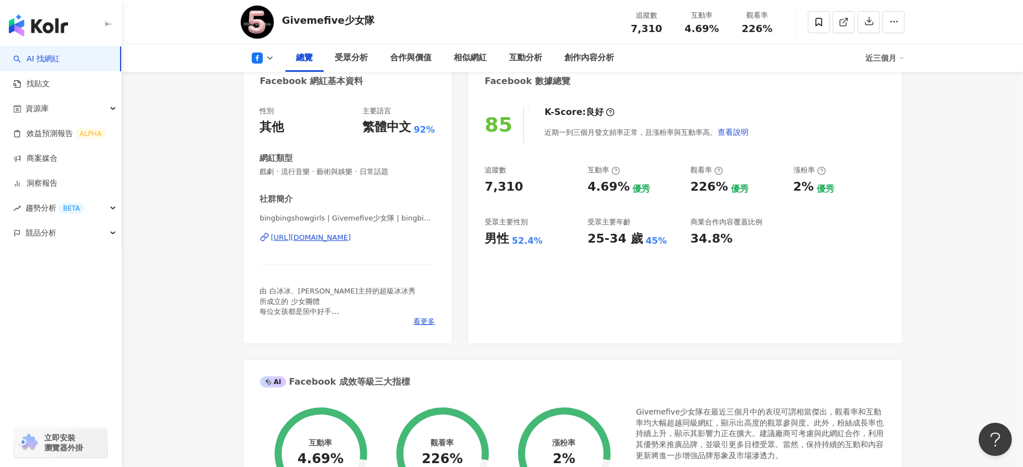
scroll to position [49, 0]
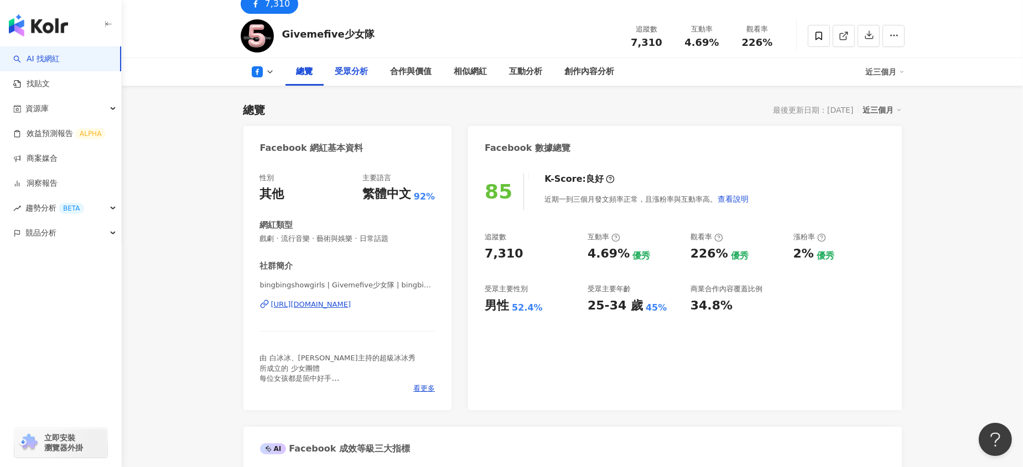
click at [362, 82] on div "受眾分析" at bounding box center [351, 72] width 55 height 28
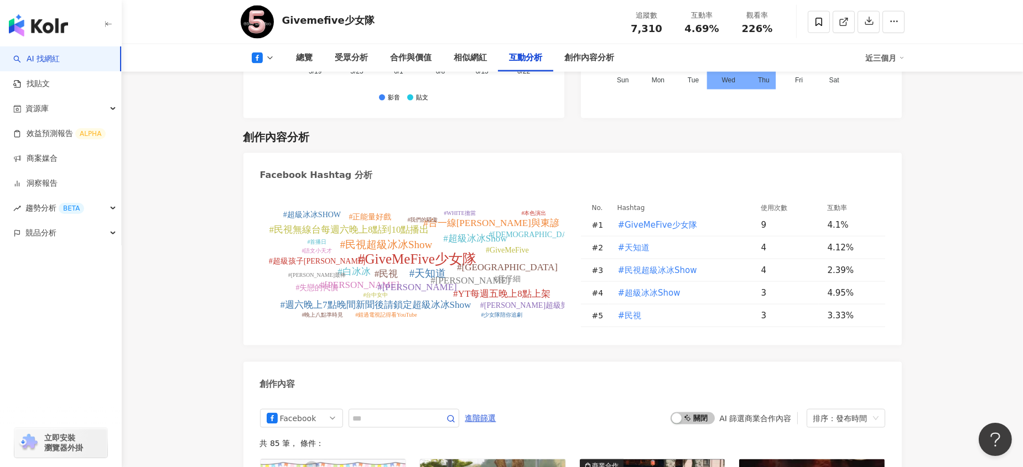
scroll to position [2715, 0]
